Goal: Check status: Check status

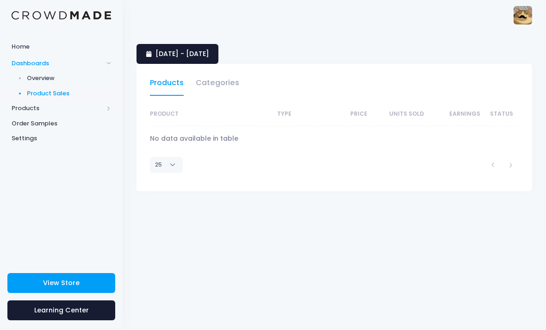
select select "25"
click at [157, 55] on span "[DATE] - [DATE]" at bounding box center [183, 53] width 54 height 9
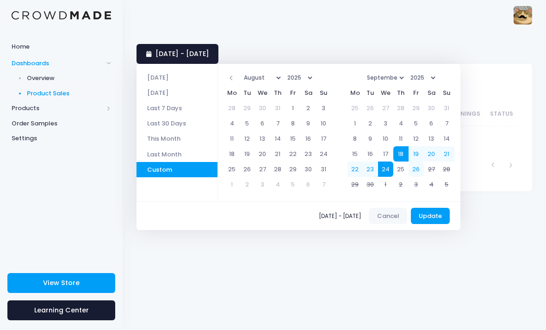
click at [152, 89] on li "[DATE]" at bounding box center [177, 92] width 81 height 15
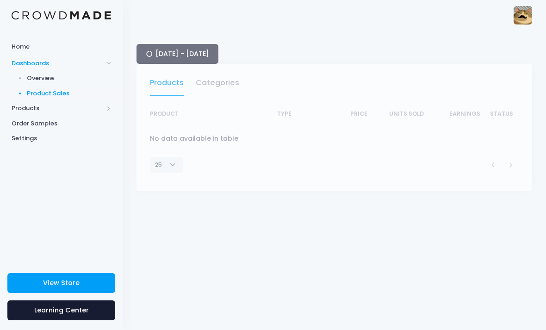
click at [149, 54] on div "18 September 2025 - 24 September 2025" at bounding box center [335, 54] width 396 height 20
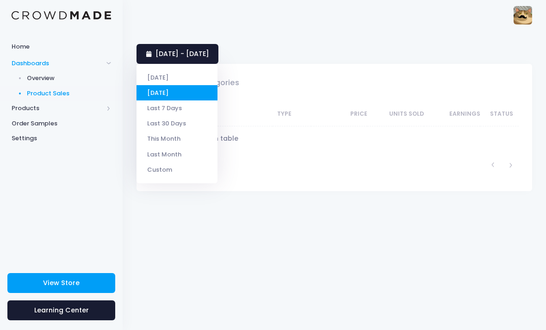
select select "25"
click at [152, 79] on li "[DATE]" at bounding box center [177, 77] width 81 height 15
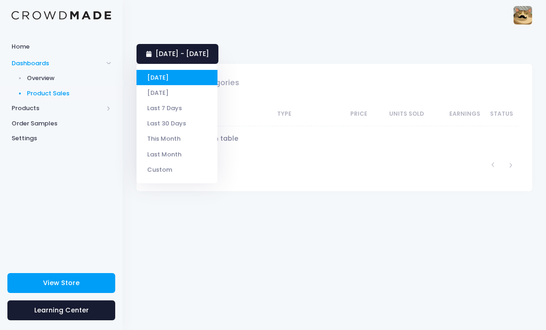
select select "25"
click at [151, 108] on li "Last 7 Days" at bounding box center [177, 107] width 81 height 15
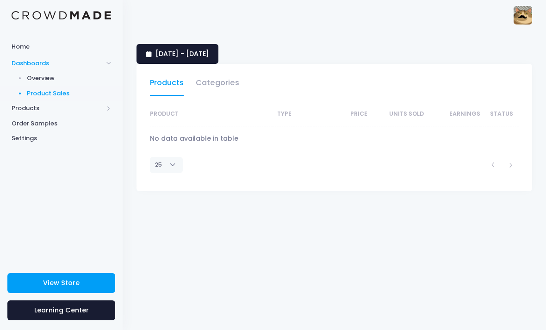
select select "25"
